Goal: Information Seeking & Learning: Learn about a topic

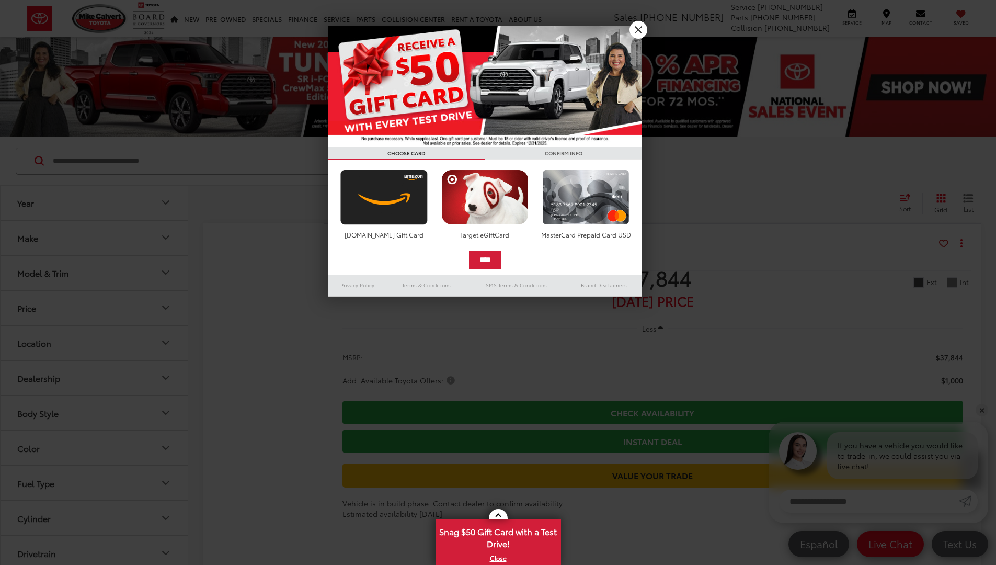
scroll to position [4994, 0]
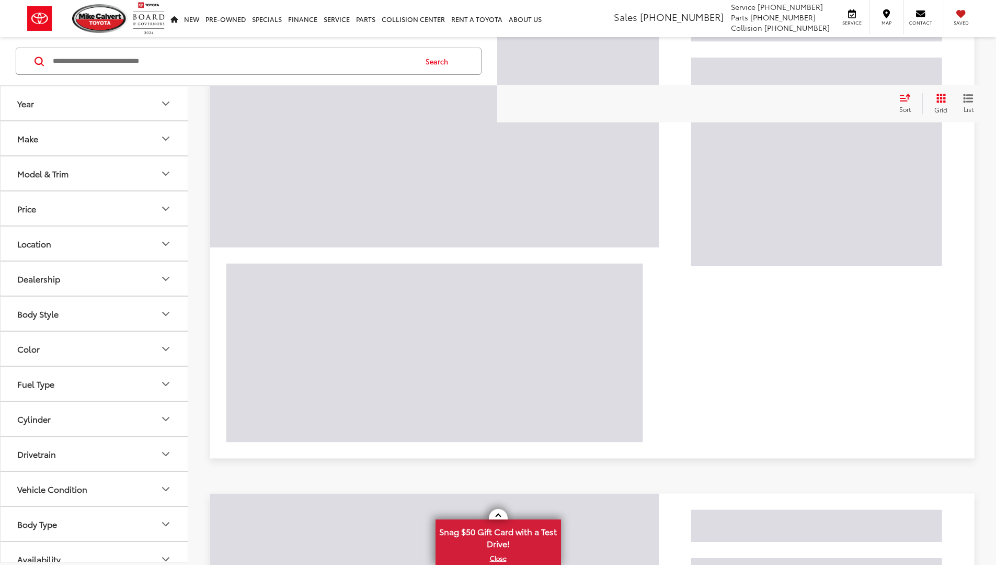
scroll to position [526, 0]
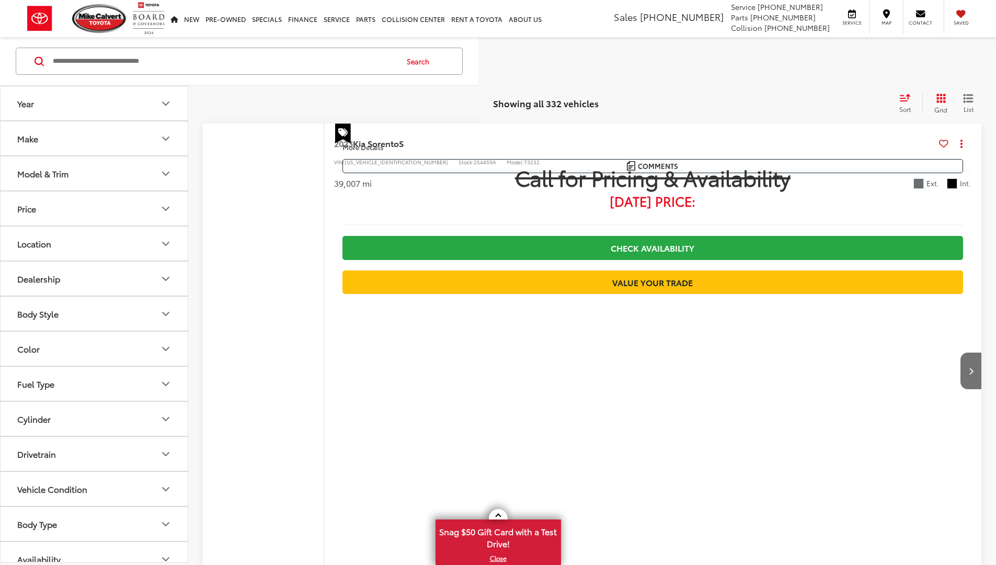
scroll to position [4600, 0]
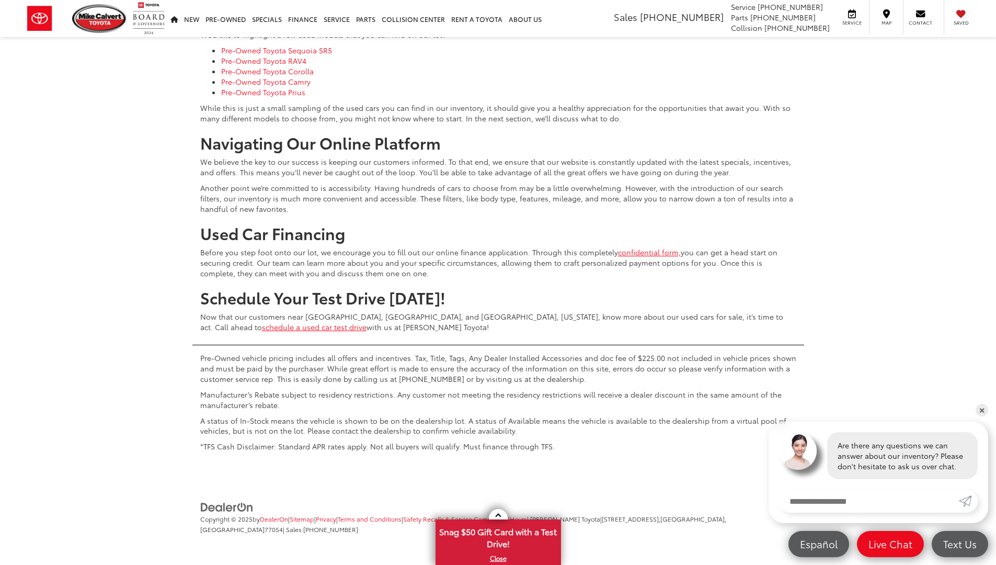
scroll to position [4629, 0]
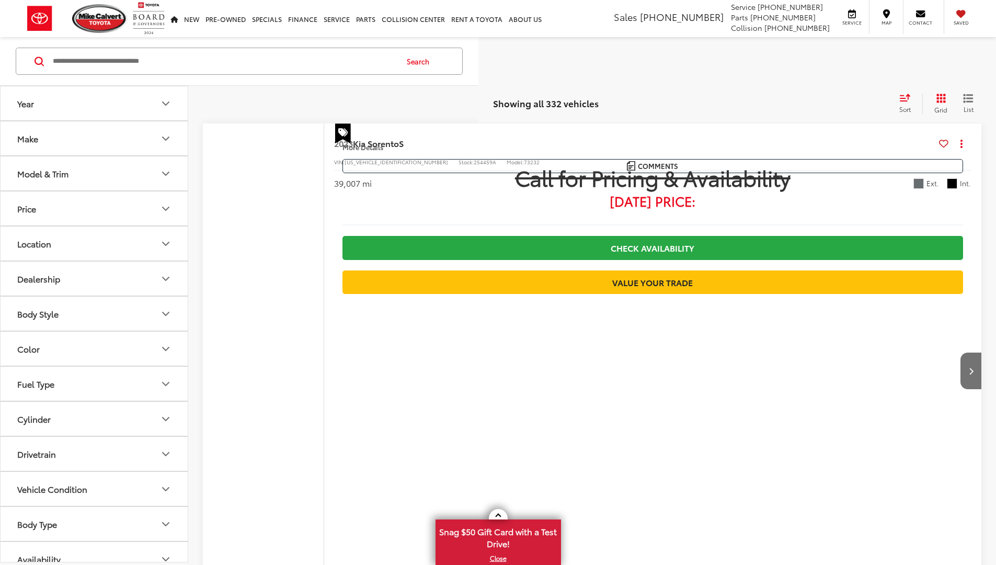
scroll to position [4605, 0]
